Goal: Task Accomplishment & Management: Manage account settings

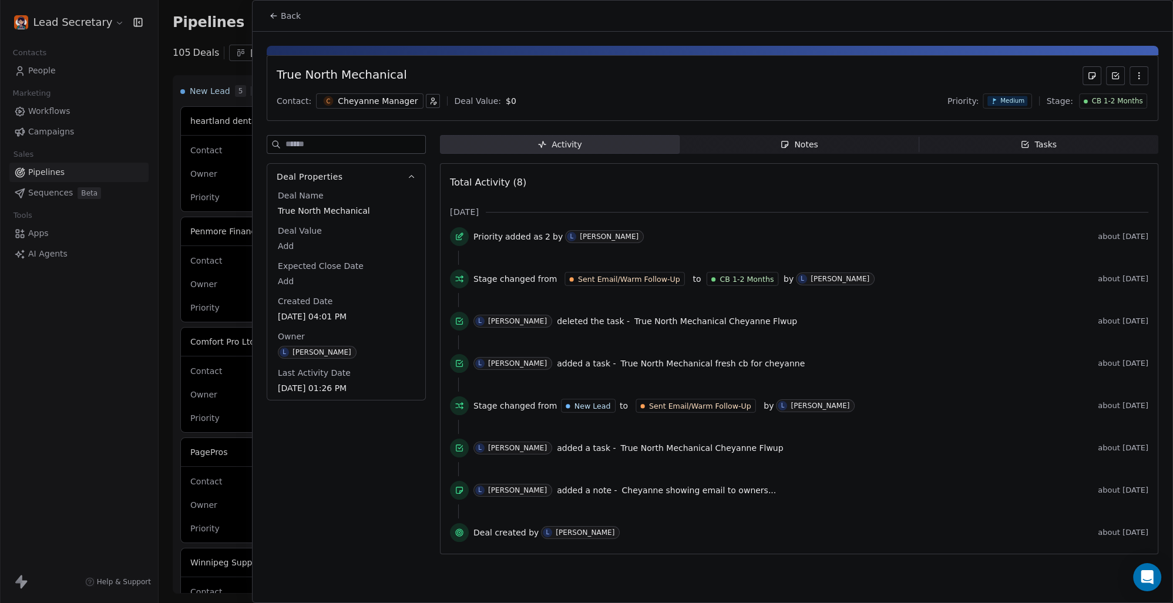
scroll to position [1198, 0]
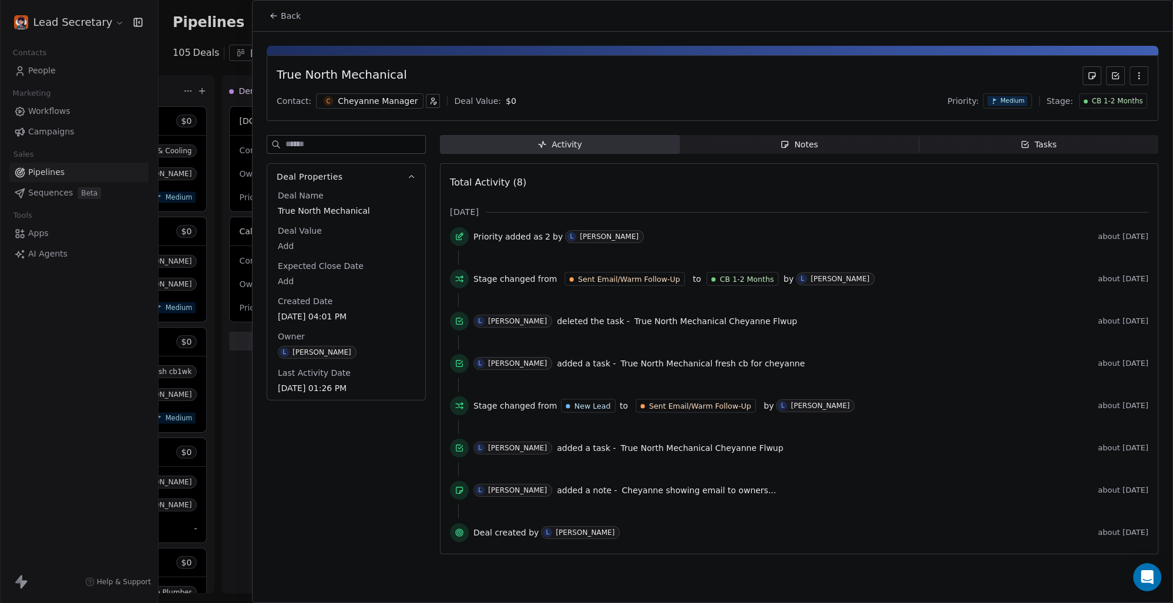
click at [79, 22] on div at bounding box center [586, 301] width 1173 height 603
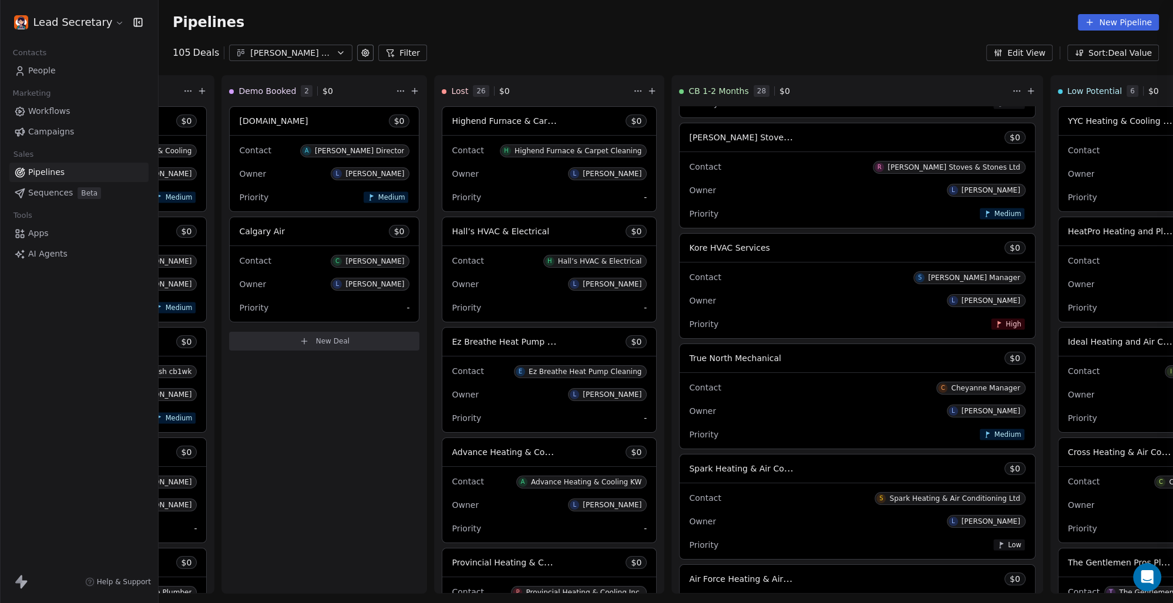
click at [111, 24] on div at bounding box center [586, 301] width 1173 height 603
click at [113, 24] on html "Lead Secretary Contacts People Marketing Workflows Campaigns Sales Pipelines Se…" at bounding box center [586, 301] width 1173 height 603
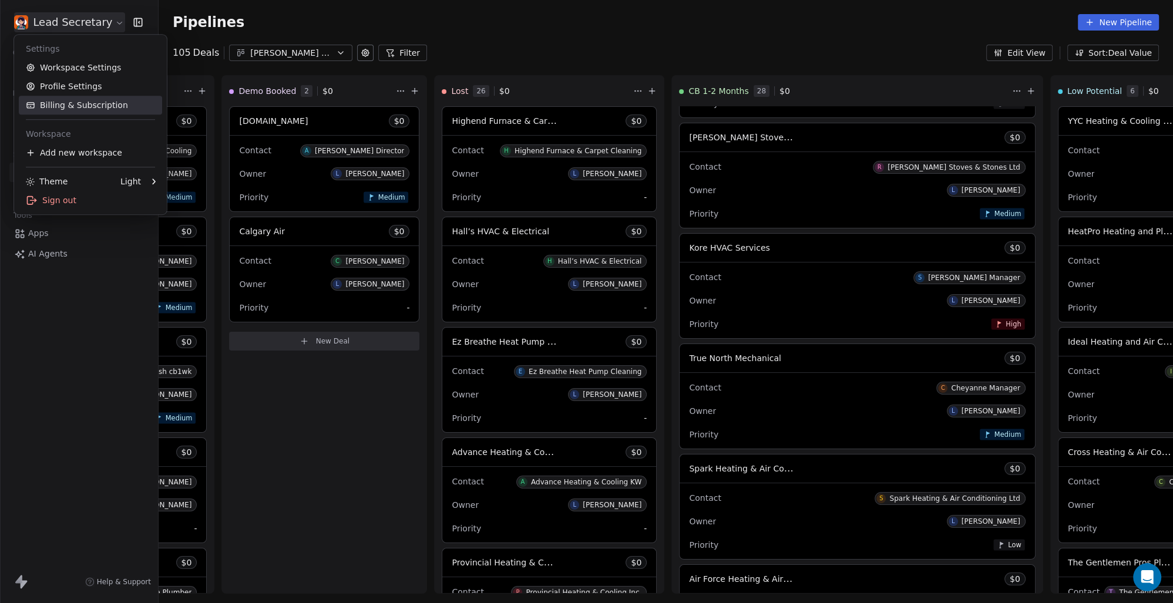
click at [102, 108] on link "Billing & Subscription" at bounding box center [90, 105] width 143 height 19
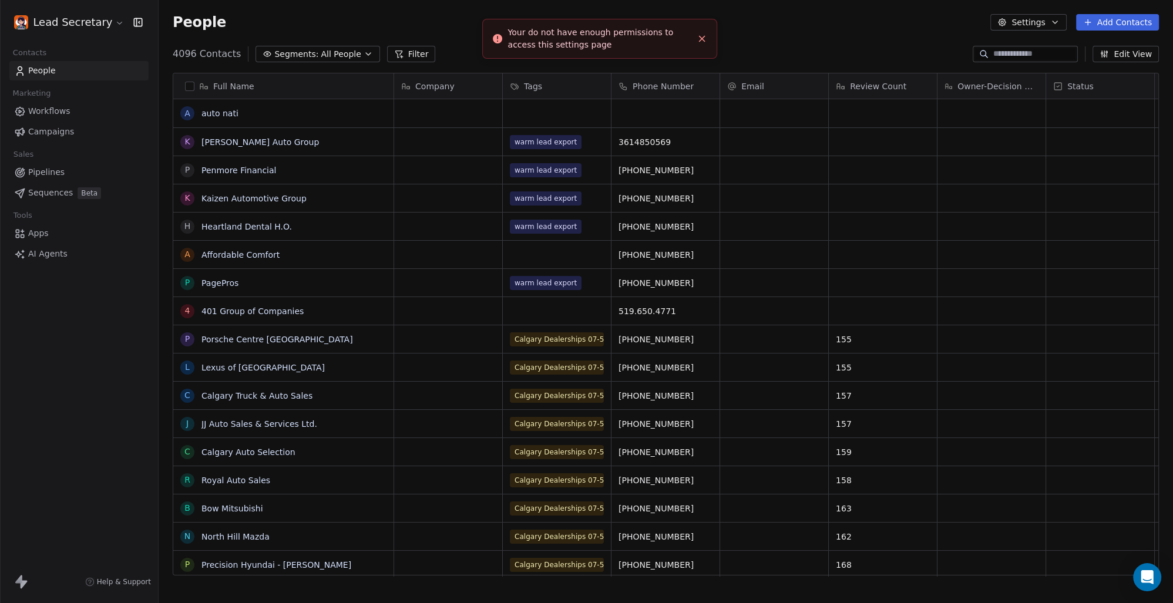
scroll to position [521, 1005]
click at [657, 41] on div "Your do not have enough permissions to access this settings page" at bounding box center [600, 38] width 184 height 25
click at [702, 37] on icon "Close toast" at bounding box center [702, 38] width 11 height 11
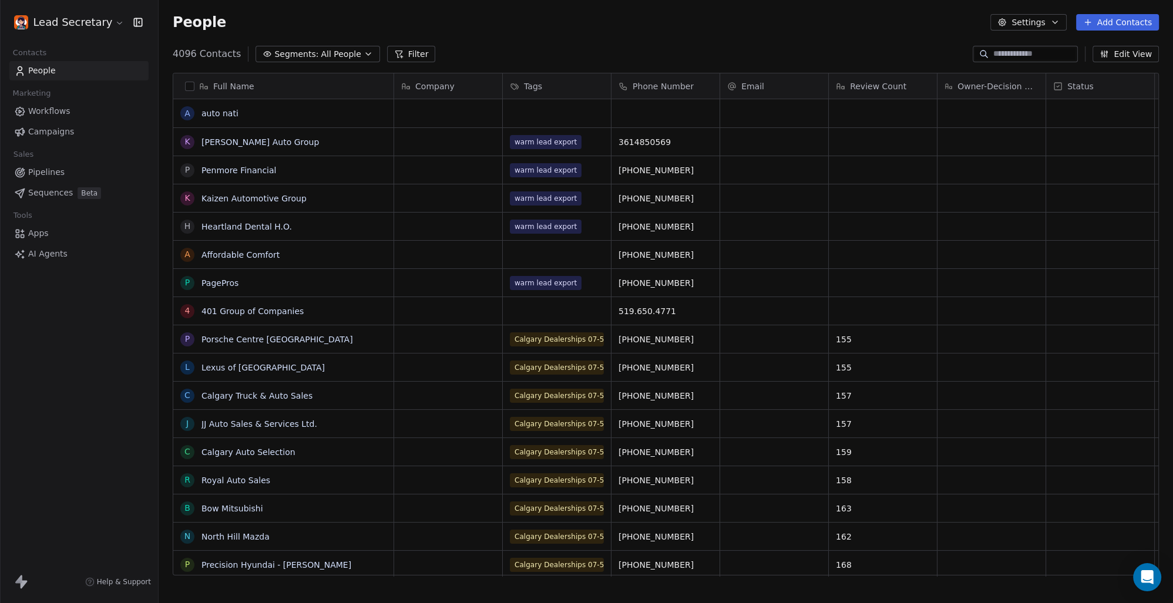
click at [1042, 20] on button "Settings" at bounding box center [1028, 22] width 76 height 16
click at [90, 120] on html "Lead Secretary Contacts People Marketing Workflows Campaigns Sales Pipelines Se…" at bounding box center [586, 301] width 1173 height 603
click at [53, 171] on span "Pipelines" at bounding box center [46, 172] width 36 height 12
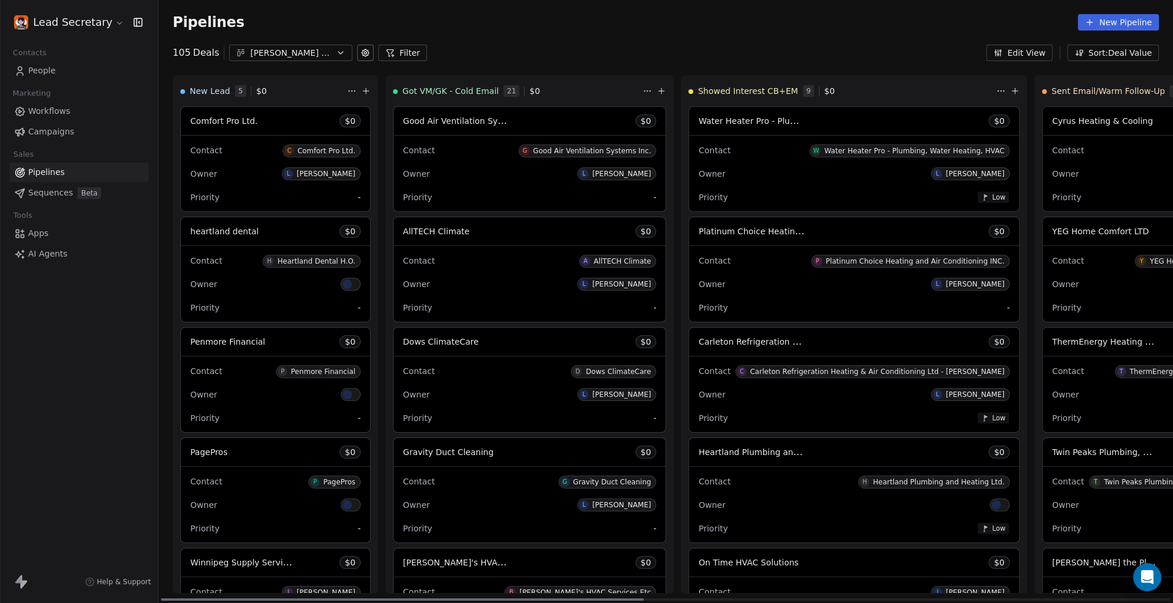
click at [53, 189] on span "Sequences" at bounding box center [50, 193] width 45 height 12
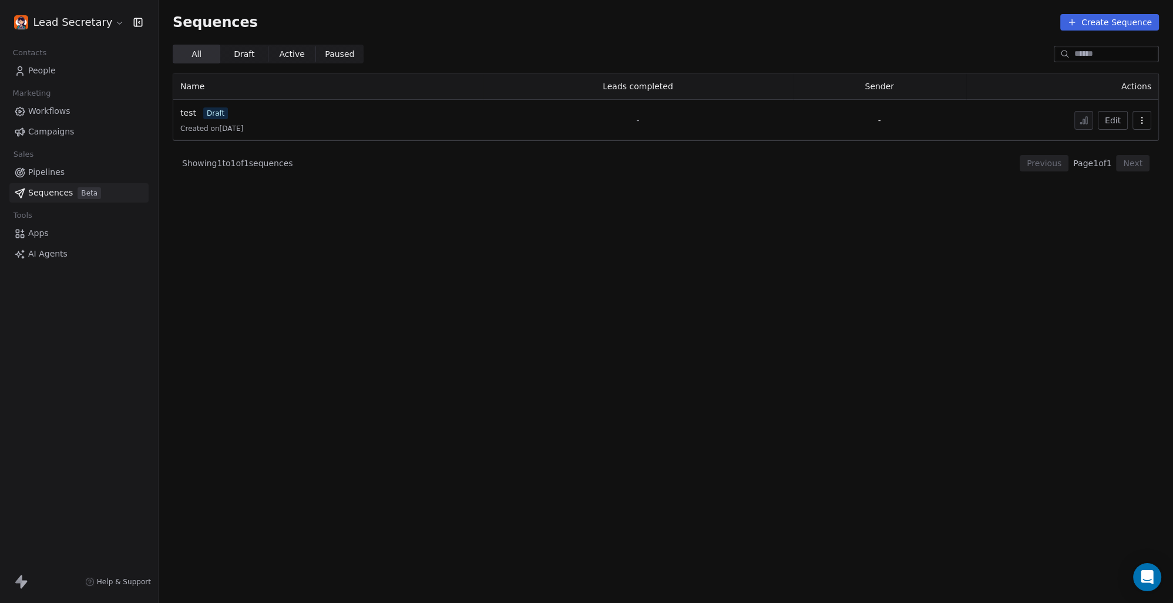
click at [107, 21] on html "Lead Secretary Contacts People Marketing Workflows Campaigns Sales Pipelines Se…" at bounding box center [586, 301] width 1173 height 603
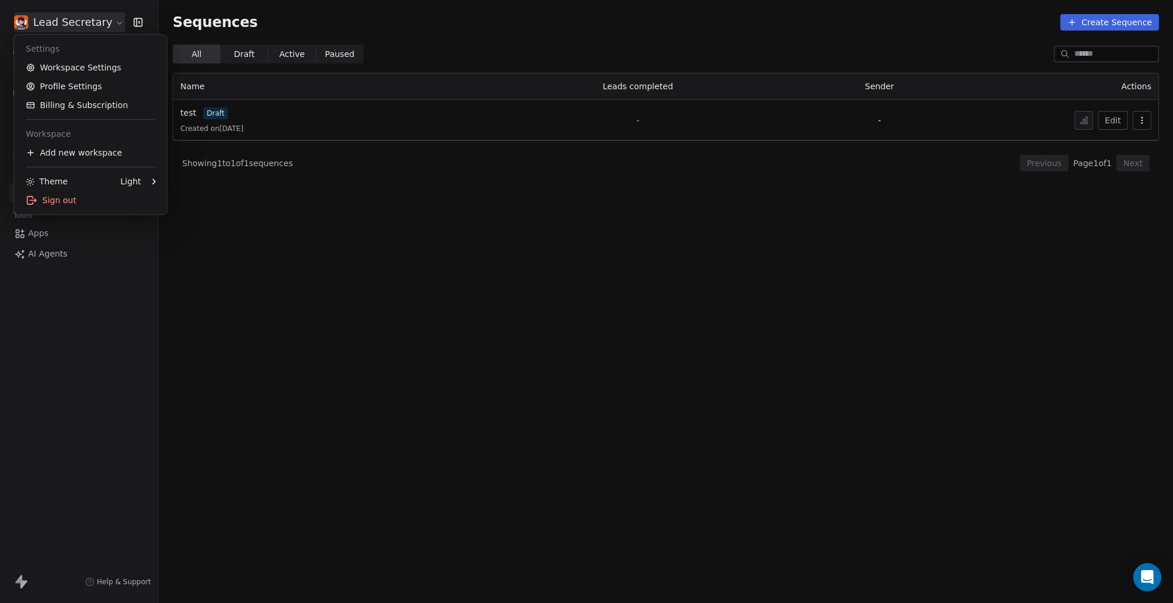
click at [314, 201] on html "Lead Secretary Contacts People Marketing Workflows Campaigns Sales Pipelines Se…" at bounding box center [586, 301] width 1173 height 603
